Goal: Find specific page/section: Find specific page/section

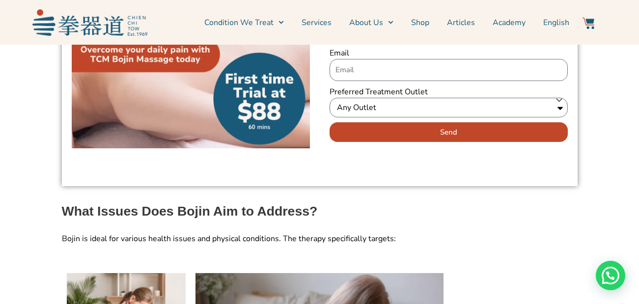
scroll to position [982, 0]
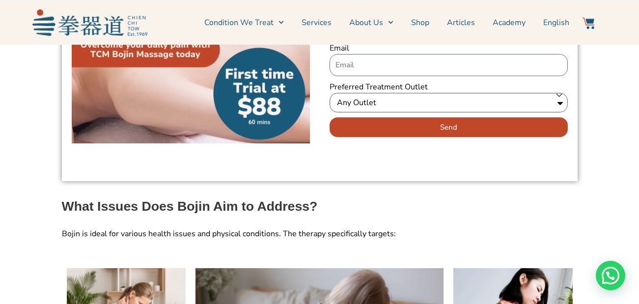
click at [550, 93] on select "Any Outlet Ang Mo Kio Bendemeer Eunos Jurong East Katong Redhill" at bounding box center [449, 103] width 238 height 20
select select "Redhill"
click at [330, 93] on select "Any Outlet Ang Mo Kio Bendemeer Eunos Jurong East Katong Redhill" at bounding box center [449, 103] width 238 height 20
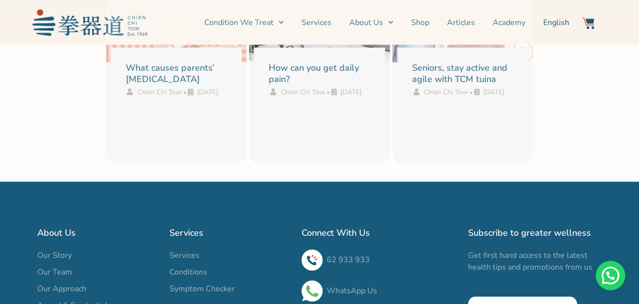
scroll to position [7976, 0]
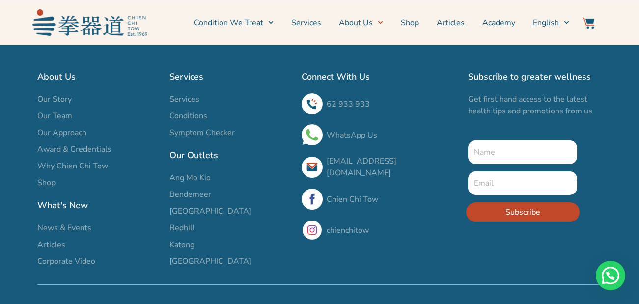
scroll to position [1965, 0]
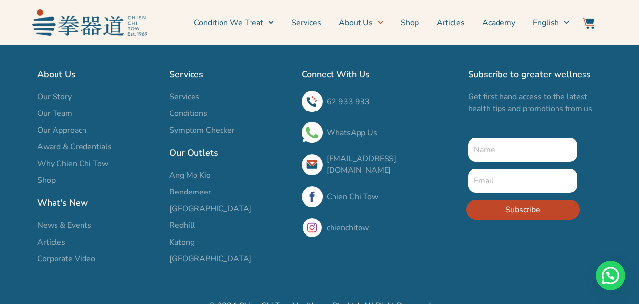
click at [186, 220] on span "Redhill" at bounding box center [182, 226] width 26 height 12
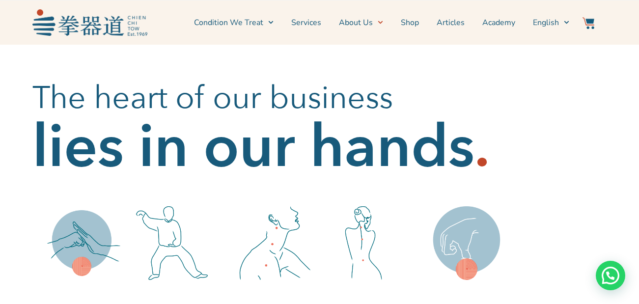
scroll to position [0, 0]
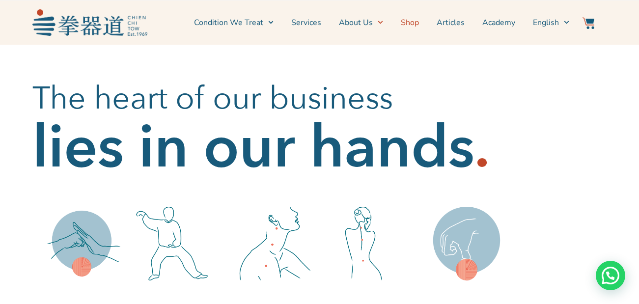
click at [415, 19] on link "Shop" at bounding box center [410, 22] width 18 height 25
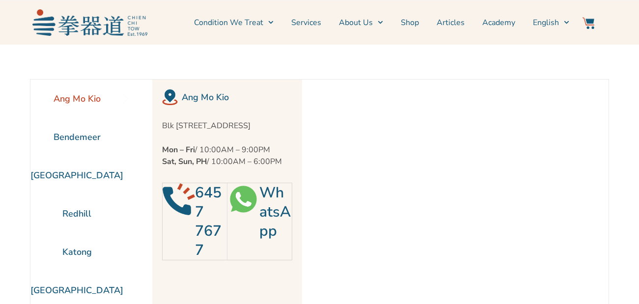
scroll to position [45, 0]
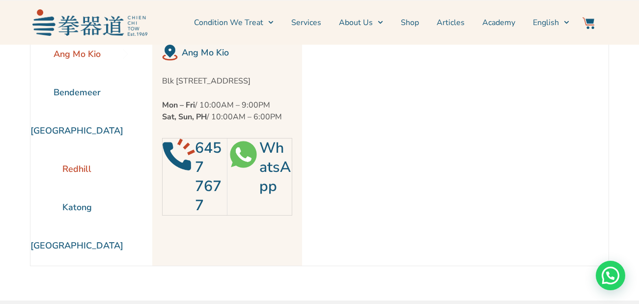
click at [81, 169] on li "Redhill" at bounding box center [76, 169] width 93 height 38
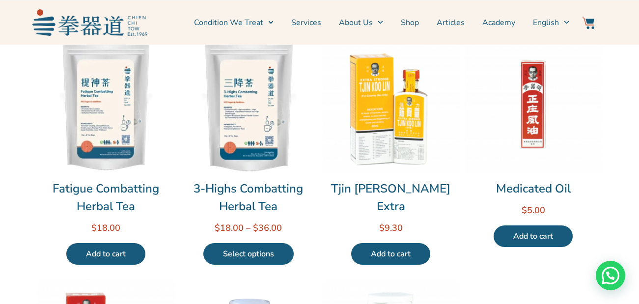
scroll to position [344, 0]
